Goal: Information Seeking & Learning: Find specific fact

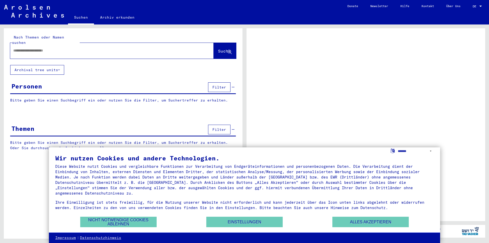
click at [26, 48] on input "text" at bounding box center [107, 50] width 188 height 5
click at [18, 89] on yv-its-grid-expansion-panel "Personen Filter Bitte geben Sie einen Suchbegriff ein oder nutzen Sie die Filte…" at bounding box center [123, 96] width 239 height 30
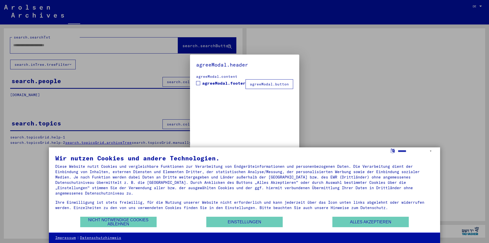
click at [20, 97] on div at bounding box center [244, 121] width 489 height 243
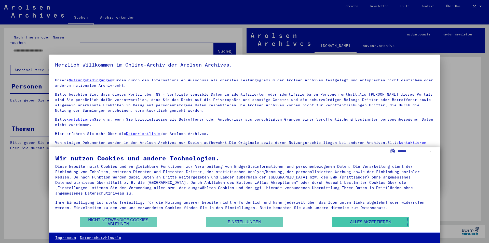
click at [366, 218] on button "Alles akzeptieren" at bounding box center [371, 222] width 76 height 10
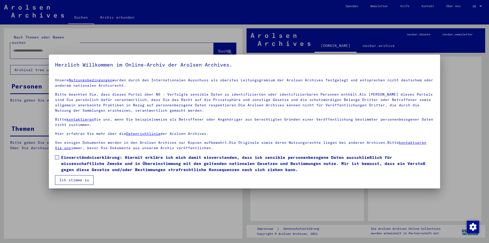
click at [450, 66] on div at bounding box center [244, 121] width 489 height 243
click at [79, 182] on button "Ich stimme zu" at bounding box center [74, 180] width 38 height 10
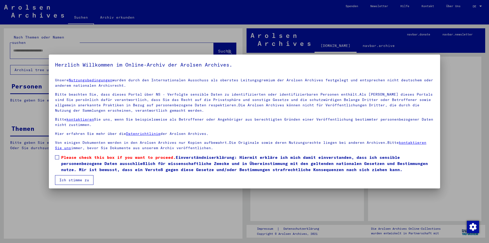
scroll to position [3, 0]
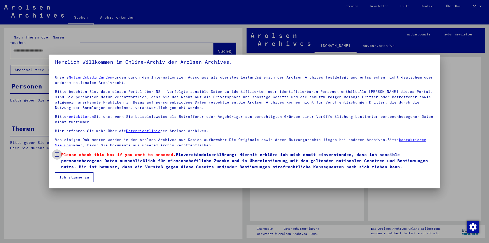
click at [59, 154] on span at bounding box center [57, 154] width 4 height 4
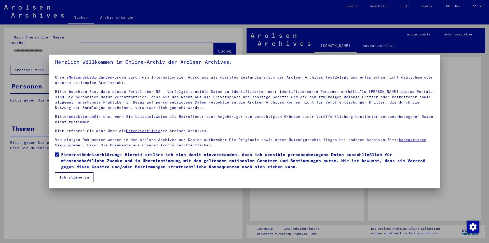
click at [82, 174] on button "Ich stimme zu" at bounding box center [74, 177] width 38 height 10
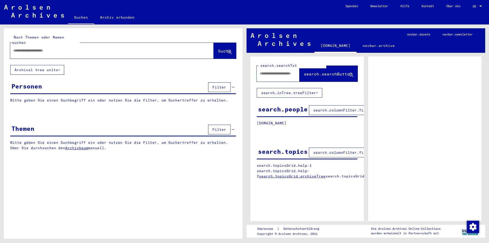
click at [24, 98] on p "Bitte geben Sie einen Suchbegriff ein oder nutzen Sie die Filter, um Suchertref…" at bounding box center [123, 100] width 226 height 5
click at [83, 111] on div at bounding box center [123, 114] width 239 height 6
click at [223, 85] on span "Filter" at bounding box center [220, 87] width 14 height 5
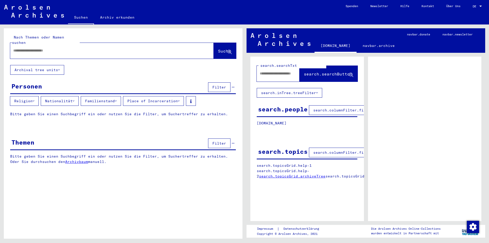
click at [74, 99] on icon at bounding box center [74, 101] width 2 height 4
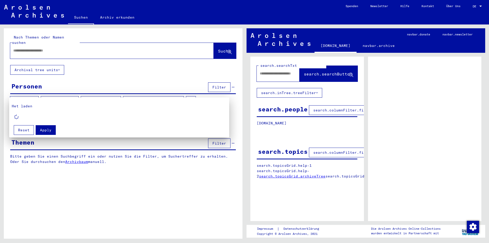
click at [60, 113] on div "Het laden" at bounding box center [122, 113] width 220 height 18
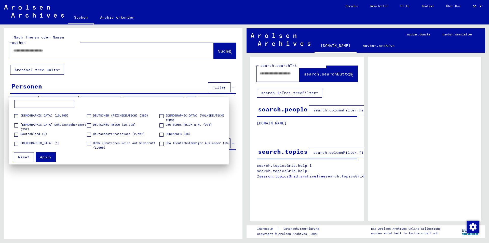
scroll to position [153, 0]
click at [18, 117] on span at bounding box center [16, 116] width 4 height 4
click at [49, 155] on span "Apply" at bounding box center [45, 157] width 11 height 5
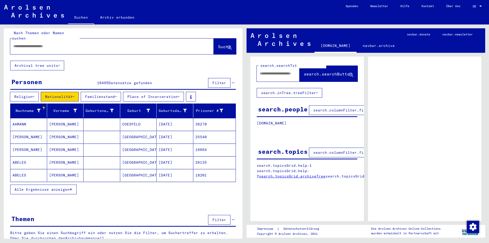
scroll to position [5, 0]
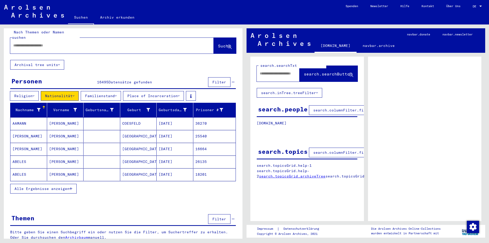
click at [39, 108] on icon at bounding box center [39, 110] width 4 height 4
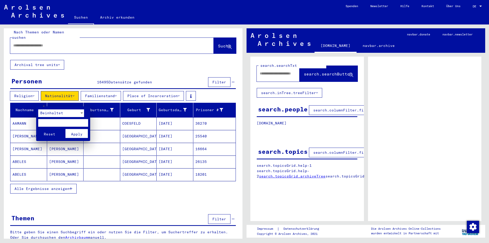
click at [48, 122] on input "text" at bounding box center [63, 123] width 50 height 8
type input "****"
click at [76, 133] on span "Apply" at bounding box center [76, 134] width 11 height 5
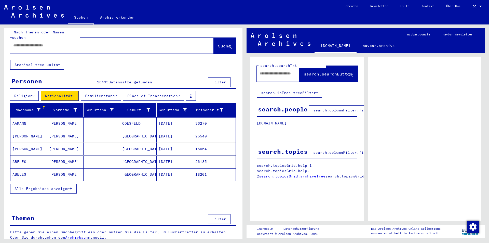
scroll to position [0, 0]
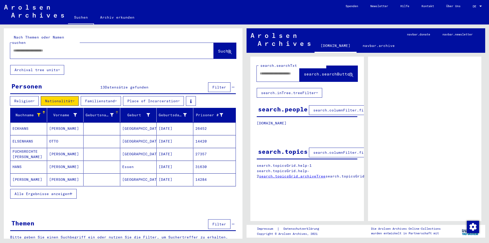
click at [89, 112] on div "Geburtsname" at bounding box center [100, 114] width 28 height 5
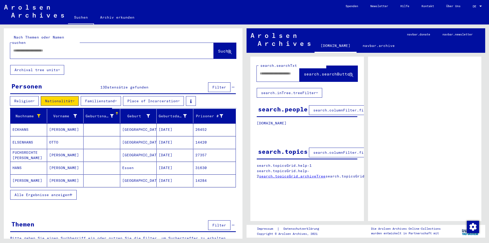
click at [95, 123] on mat-cell at bounding box center [102, 129] width 37 height 12
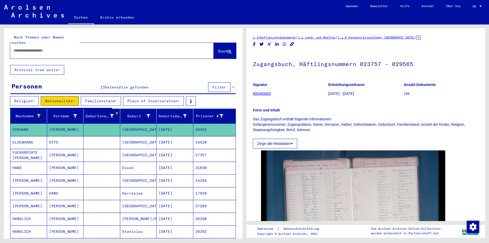
click at [97, 124] on mat-cell at bounding box center [102, 129] width 37 height 12
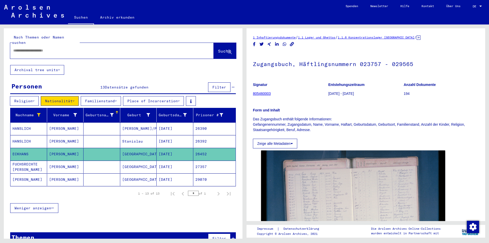
click at [94, 122] on mat-cell at bounding box center [102, 128] width 37 height 12
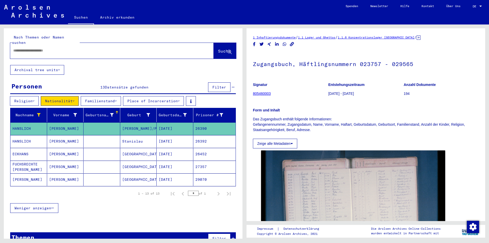
click at [94, 122] on mat-cell at bounding box center [102, 128] width 37 height 12
click at [110, 113] on icon at bounding box center [112, 115] width 4 height 4
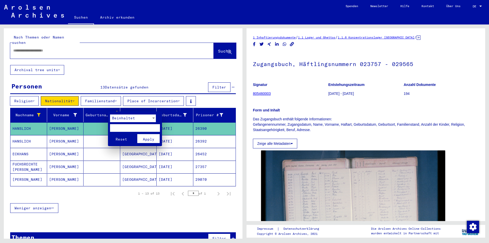
click at [118, 129] on input "text" at bounding box center [135, 128] width 50 height 8
type input "****"
click at [149, 139] on span "Apply" at bounding box center [148, 139] width 11 height 5
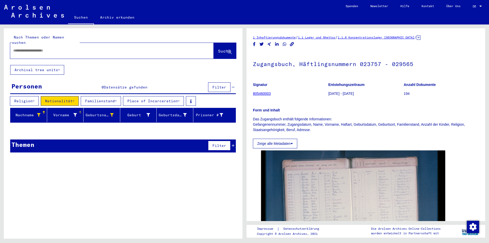
click at [75, 113] on icon at bounding box center [75, 115] width 4 height 4
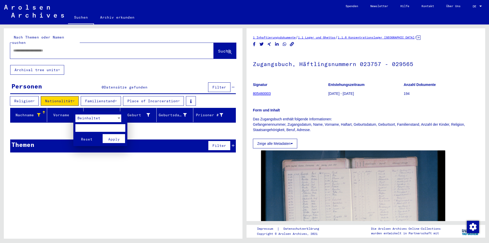
click at [87, 127] on input "text" at bounding box center [100, 128] width 50 height 8
type input "****"
click at [115, 138] on span "Apply" at bounding box center [113, 139] width 11 height 5
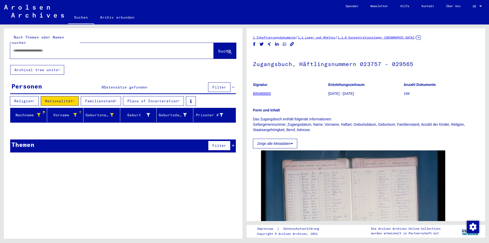
click at [107, 96] on button "Familienstand" at bounding box center [101, 101] width 40 height 10
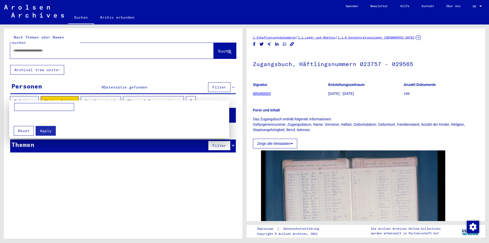
click at [50, 105] on input at bounding box center [44, 107] width 60 height 8
type input "****"
click at [46, 130] on span "Apply" at bounding box center [45, 130] width 11 height 5
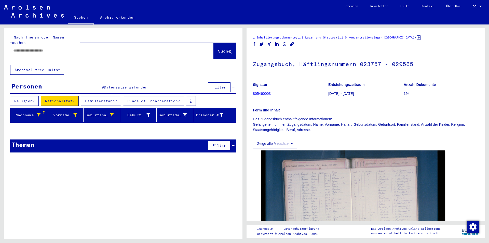
click at [180, 99] on icon at bounding box center [179, 101] width 2 height 4
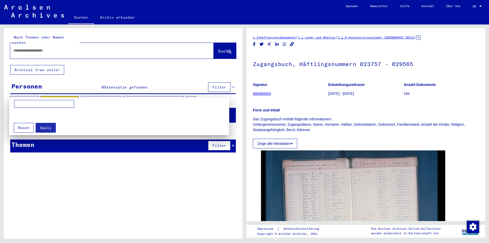
click at [57, 104] on input at bounding box center [44, 104] width 60 height 8
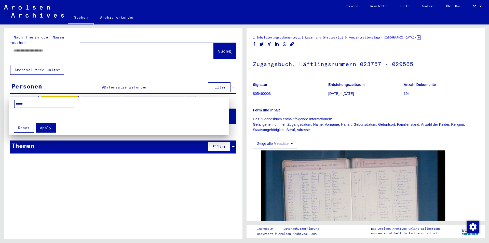
type input "******"
click at [46, 128] on span "Apply" at bounding box center [45, 127] width 11 height 5
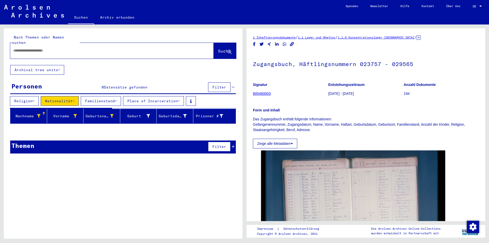
click at [218, 144] on span "Filter" at bounding box center [220, 146] width 14 height 5
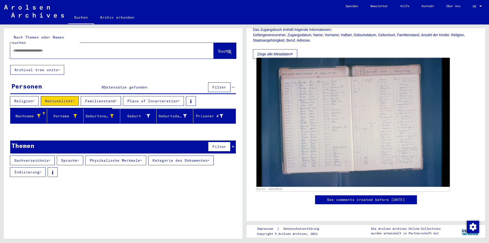
scroll to position [178, 0]
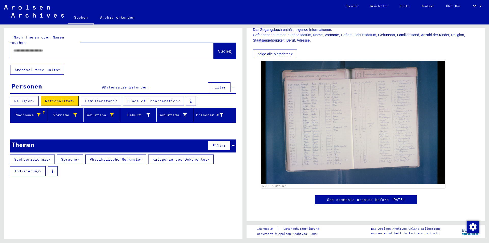
click at [44, 48] on input "text" at bounding box center [107, 50] width 188 height 5
type input "*********"
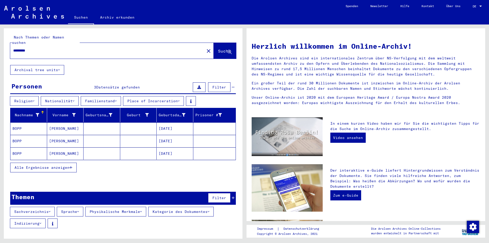
click at [184, 96] on button "Place of Incarceration" at bounding box center [153, 101] width 61 height 10
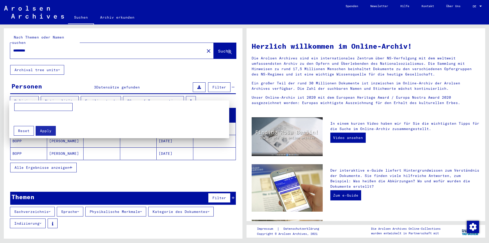
click at [33, 106] on input at bounding box center [43, 107] width 58 height 8
drag, startPoint x: 24, startPoint y: 107, endPoint x: 25, endPoint y: 112, distance: 5.4
click at [24, 107] on input "*******" at bounding box center [43, 107] width 58 height 8
type input "******"
click at [42, 128] on span "Apply" at bounding box center [45, 130] width 11 height 5
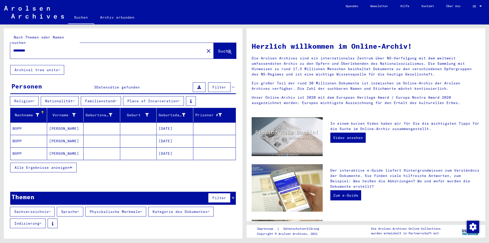
click at [58, 165] on span "Alle Ergebnisse anzeigen" at bounding box center [42, 167] width 55 height 5
